Goal: Task Accomplishment & Management: Manage account settings

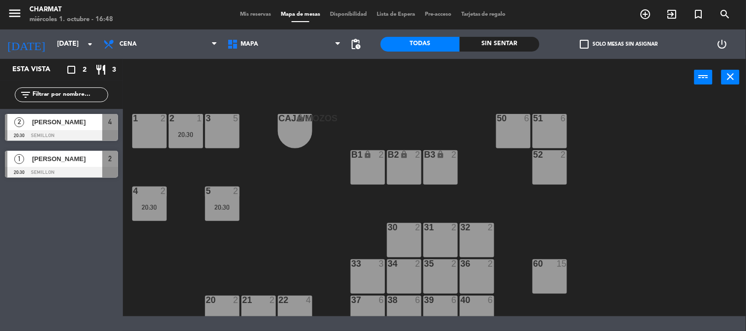
click at [241, 15] on span "Mis reservas" at bounding box center [255, 14] width 41 height 5
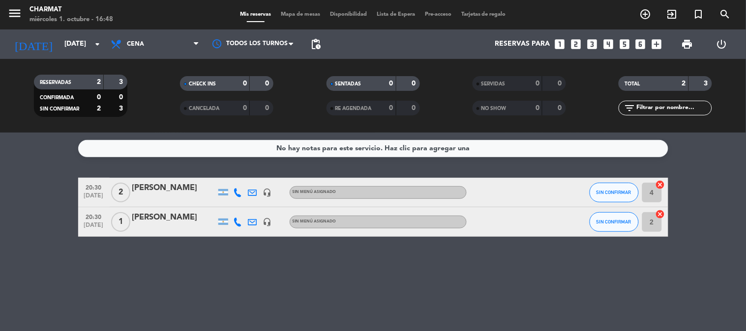
click at [490, 222] on div at bounding box center [511, 221] width 88 height 29
click at [80, 39] on input "[DATE]" at bounding box center [105, 44] width 93 height 18
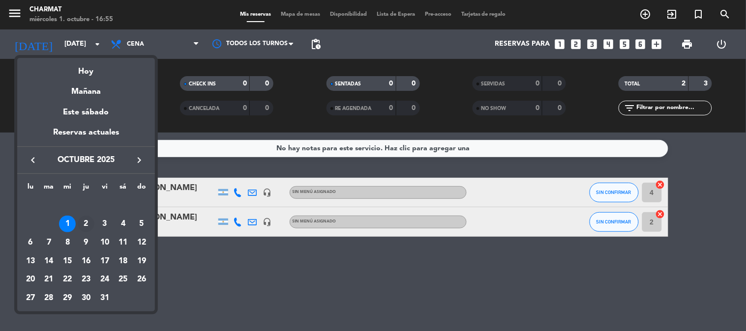
click at [85, 217] on div "2" at bounding box center [86, 224] width 17 height 17
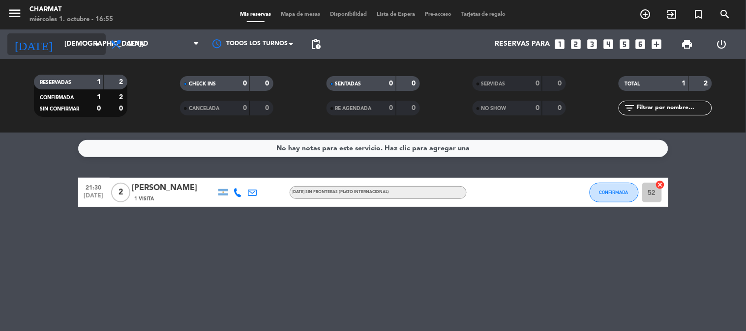
click at [60, 49] on input "[DEMOGRAPHIC_DATA][DATE]" at bounding box center [105, 44] width 93 height 18
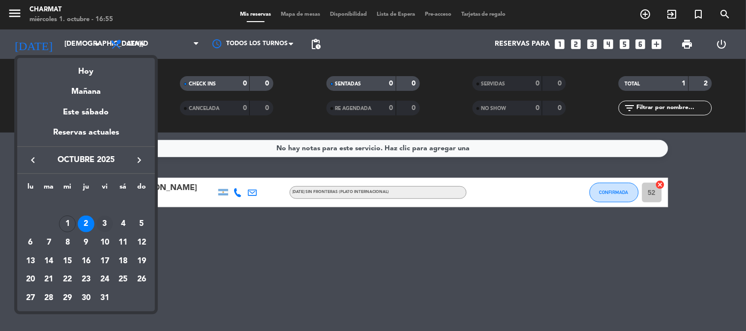
click at [102, 222] on div "3" at bounding box center [104, 224] width 17 height 17
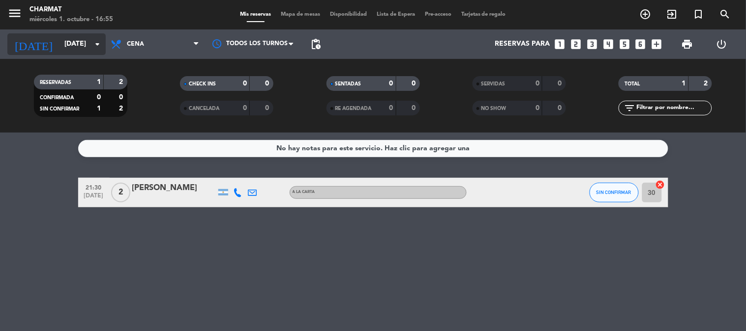
click at [69, 41] on input "[DATE]" at bounding box center [105, 44] width 93 height 18
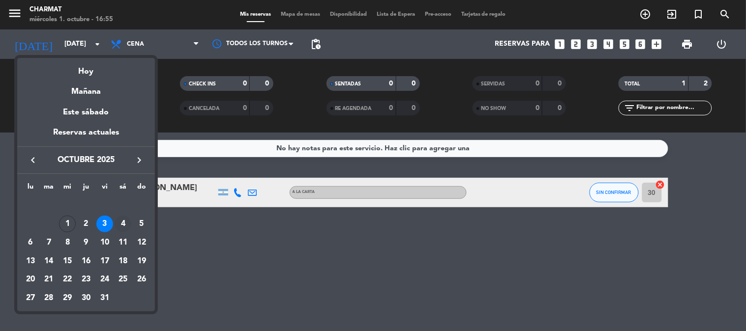
click at [126, 224] on div "4" at bounding box center [123, 224] width 17 height 17
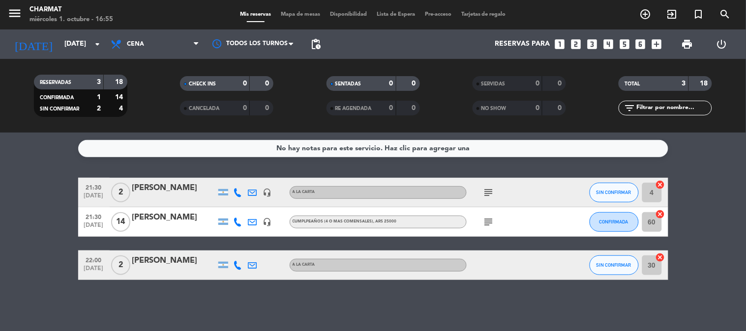
click at [494, 219] on icon "subject" at bounding box center [489, 222] width 12 height 12
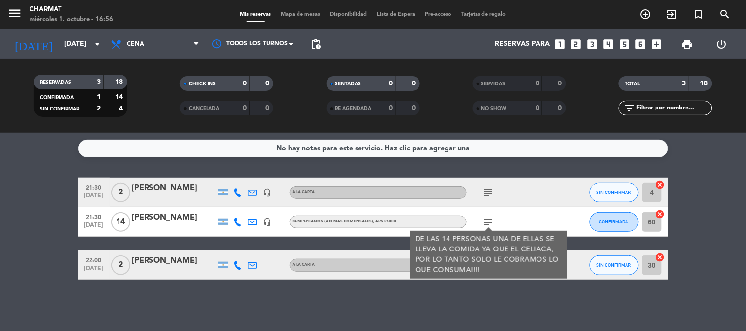
click at [494, 219] on icon "subject" at bounding box center [489, 222] width 12 height 12
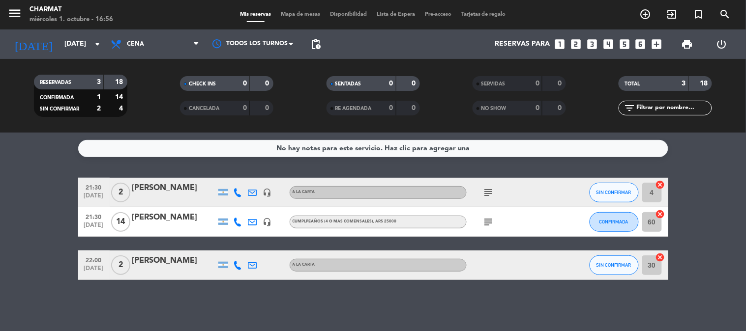
click at [493, 195] on icon "subject" at bounding box center [489, 193] width 12 height 12
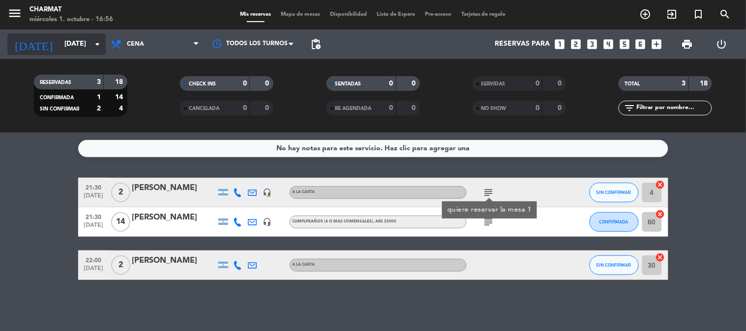
click at [77, 42] on input "[DATE]" at bounding box center [105, 44] width 93 height 18
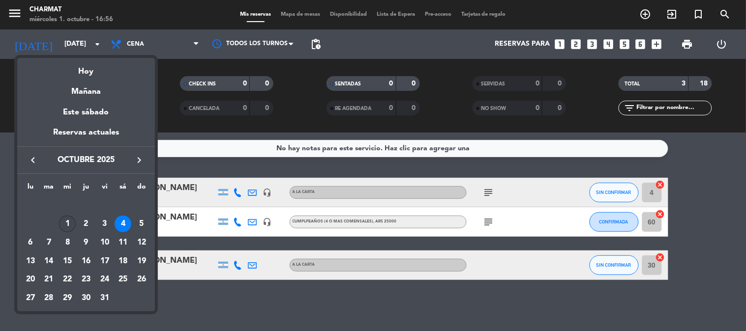
click at [65, 218] on div "1" at bounding box center [67, 224] width 17 height 17
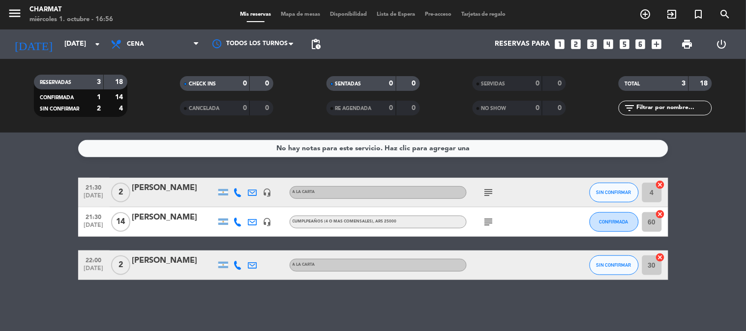
type input "[DATE]"
